Goal: Task Accomplishment & Management: Use online tool/utility

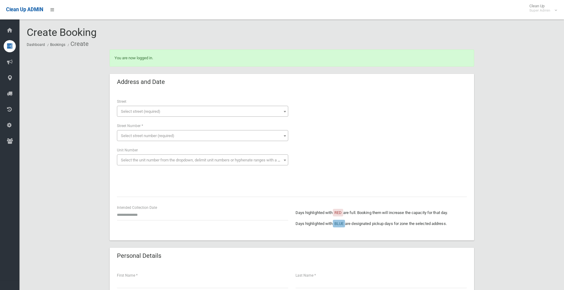
click at [137, 112] on span "Select street (required)" at bounding box center [140, 111] width 39 height 5
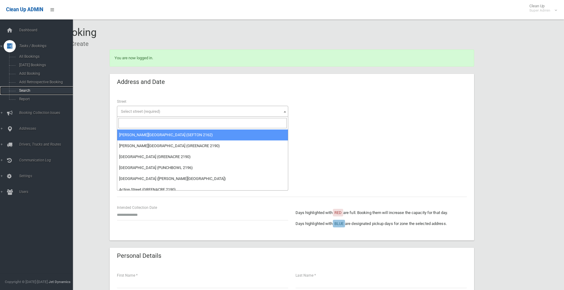
click at [26, 89] on span "Search" at bounding box center [44, 90] width 55 height 4
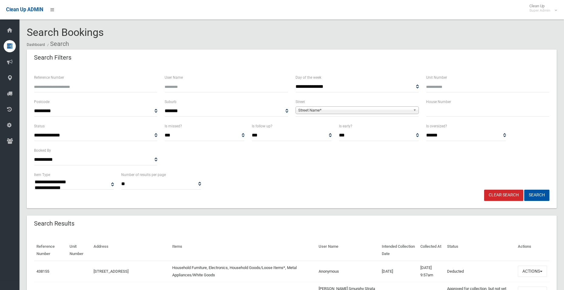
select select
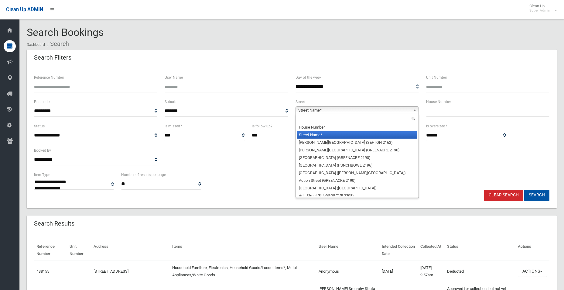
click at [330, 109] on span "Street Name*" at bounding box center [354, 110] width 112 height 7
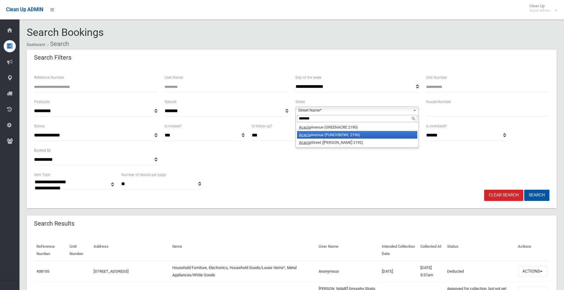
type input "******"
click at [318, 135] on li "[GEOGRAPHIC_DATA] (PUNCHBOWL 2196)" at bounding box center [357, 135] width 120 height 8
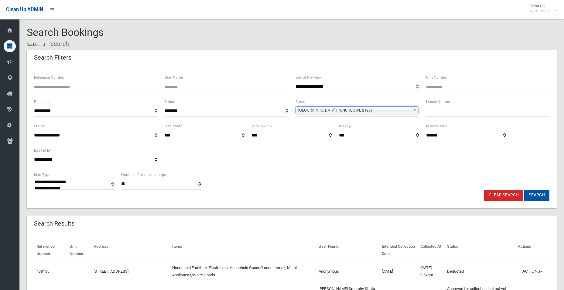
click at [444, 115] on input "text" at bounding box center [487, 110] width 123 height 11
type input "**"
click at [538, 192] on button "Search" at bounding box center [536, 194] width 25 height 11
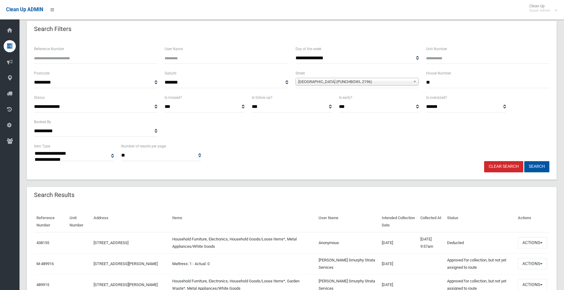
scroll to position [91, 0]
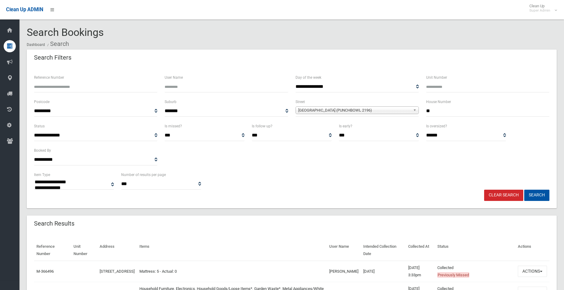
select select
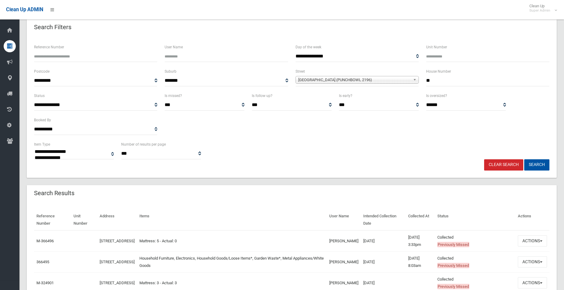
scroll to position [61, 0]
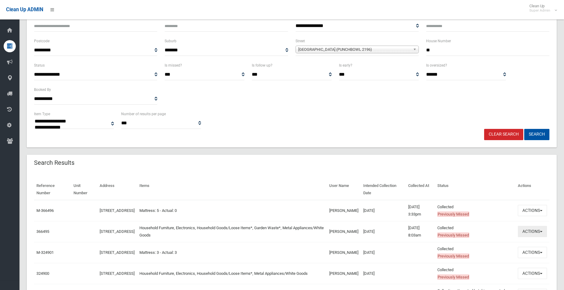
click at [533, 229] on button "Actions" at bounding box center [532, 231] width 29 height 11
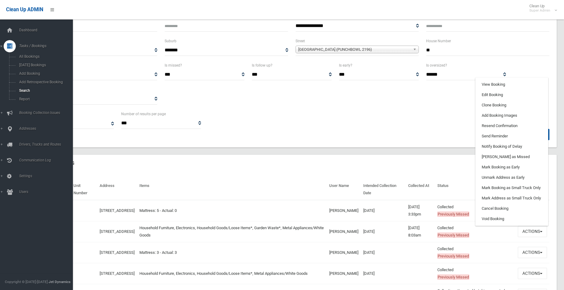
click at [58, 2] on div "Clean Up ADMIN Clean Up Super Admin Logout" at bounding box center [282, 9] width 564 height 19
